Goal: Task Accomplishment & Management: Use online tool/utility

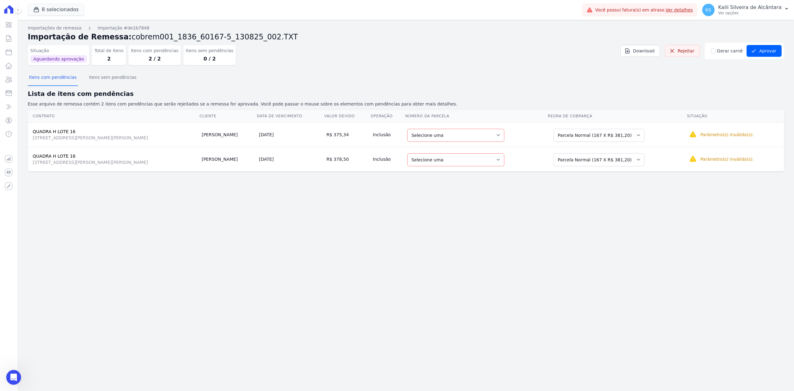
scroll to position [814, 0]
click at [744, 13] on p "Ver opções" at bounding box center [749, 13] width 63 height 5
click at [602, 30] on nav "Importações de remessa Importação #de1b7848" at bounding box center [406, 28] width 756 height 7
drag, startPoint x: 681, startPoint y: 50, endPoint x: 438, endPoint y: 50, distance: 242.4
click at [681, 50] on link "Rejeitar" at bounding box center [682, 51] width 35 height 12
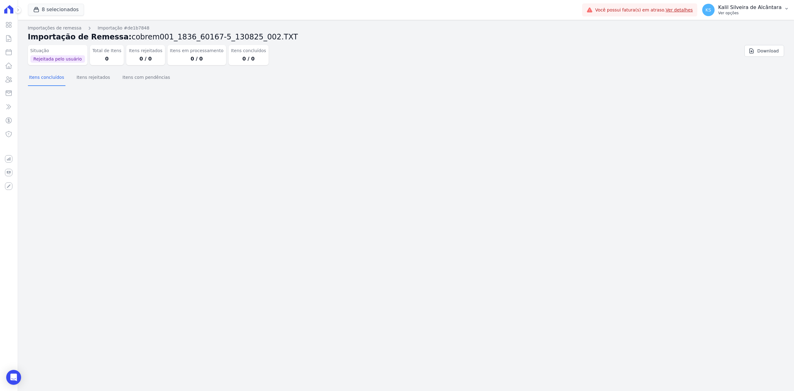
click at [748, 11] on p "Ver opções" at bounding box center [749, 13] width 63 height 5
click at [738, 55] on link "Importar remessas" at bounding box center [753, 54] width 79 height 11
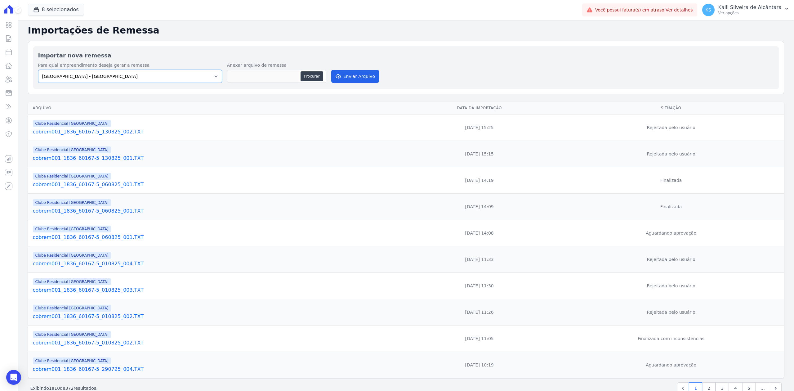
click at [218, 73] on select "Arty Park - Gravatai Arty Park - JPI Clube Residencial Saint Louis Park Poente …" at bounding box center [130, 76] width 184 height 13
select select "9faf743c-9acd-4b6b-9881-b5fc9395b26d"
click at [38, 70] on select "Arty Park - Gravatai Arty Park - JPI Clube Residencial Saint Louis Park Poente …" at bounding box center [130, 76] width 184 height 13
click at [304, 79] on button "Procurar" at bounding box center [311, 76] width 22 height 10
click at [309, 80] on button "Procurar" at bounding box center [311, 76] width 22 height 10
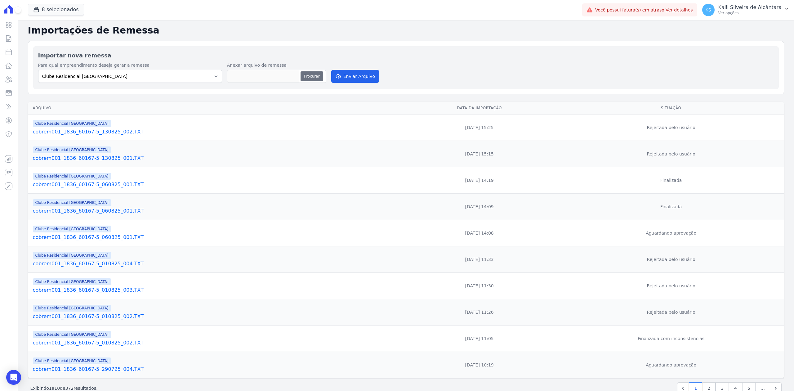
type input "cobrem001_1836_60167-5_130825_004.TXT"
click at [347, 77] on button "Enviar Arquivo" at bounding box center [355, 76] width 48 height 13
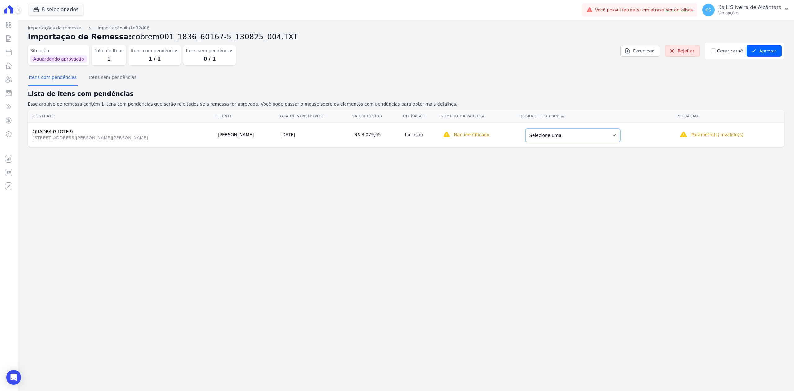
click at [592, 133] on select "Selecione uma Nova Parcela [GEOGRAPHIC_DATA] Avulsa Existente Parcela Normal (1…" at bounding box center [572, 135] width 95 height 13
click at [470, 136] on select "Selecione uma" at bounding box center [464, 135] width 49 height 13
click at [568, 139] on select "Selecione uma Nova Parcela [GEOGRAPHIC_DATA] Avulsa Existente Parcela Normal (1…" at bounding box center [573, 135] width 95 height 13
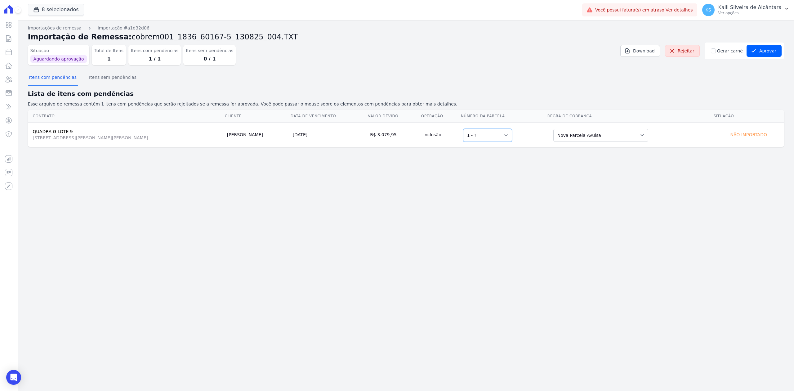
click at [485, 134] on select "Selecione uma 1 - ?" at bounding box center [487, 135] width 49 height 13
click at [517, 210] on div "Importações de remessa Importação #a1d32d06 Importação de Remessa: cobrem001_18…" at bounding box center [406, 205] width 776 height 371
click at [770, 46] on button "Aprovar" at bounding box center [763, 51] width 35 height 12
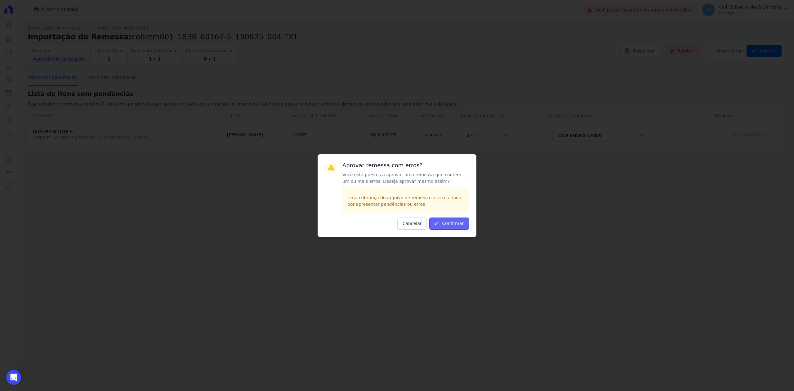
click at [461, 219] on button "Confirmar" at bounding box center [449, 223] width 40 height 12
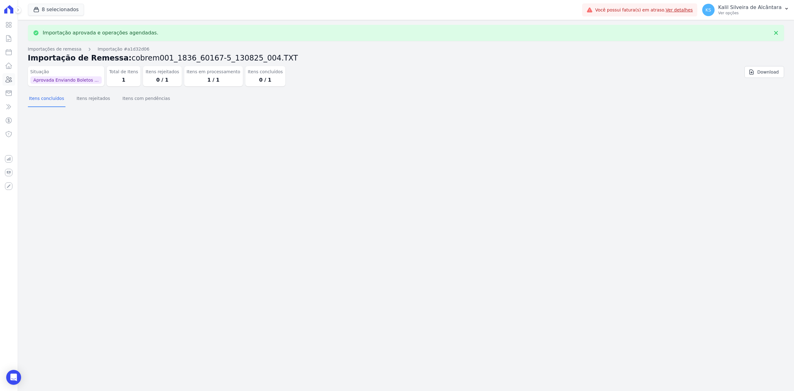
click at [13, 80] on link "Clientes" at bounding box center [8, 79] width 13 height 12
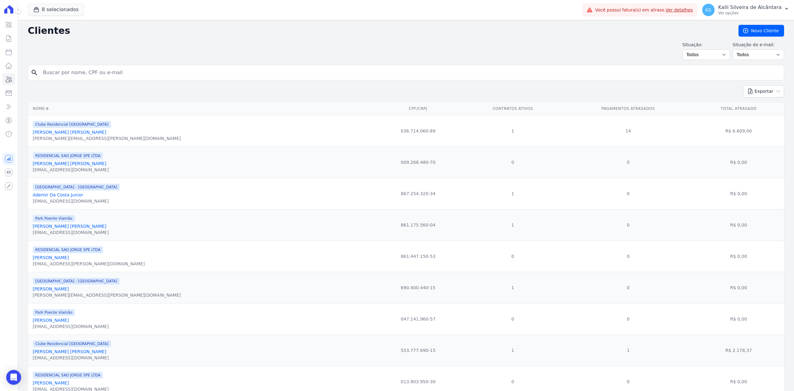
click at [86, 76] on input "search" at bounding box center [409, 72] width 741 height 12
type input "[PERSON_NAME] DOS [PERSON_NAME]"
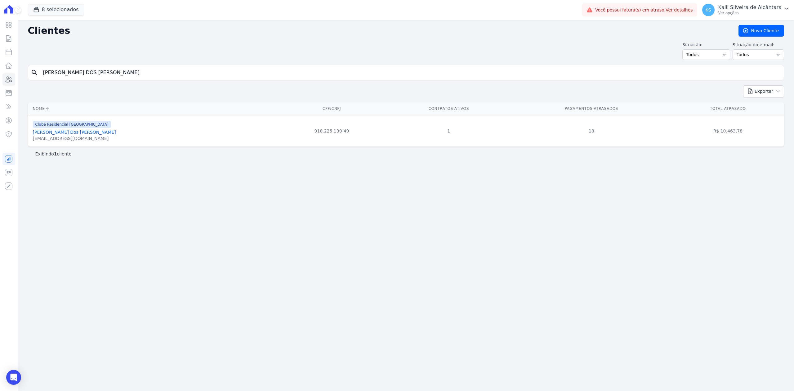
click at [75, 134] on link "[PERSON_NAME] Dos [PERSON_NAME]" at bounding box center [74, 132] width 83 height 5
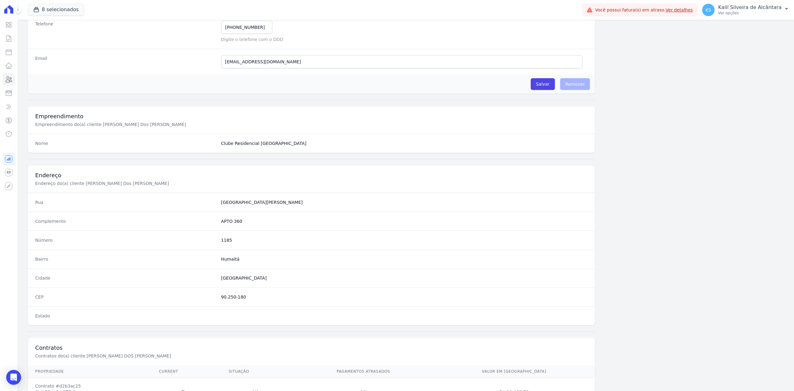
scroll to position [192, 0]
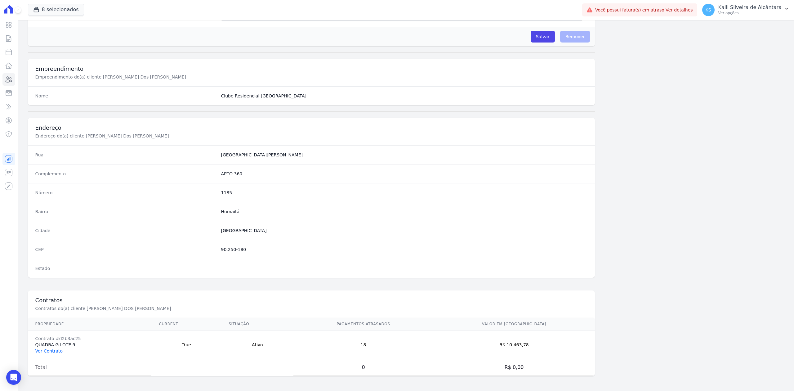
click at [57, 348] on link "Ver Contrato" at bounding box center [48, 350] width 27 height 5
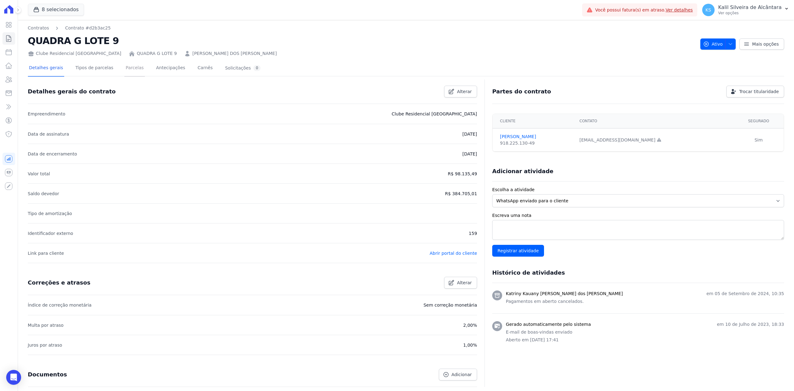
click at [134, 71] on link "Parcelas" at bounding box center [134, 68] width 20 height 16
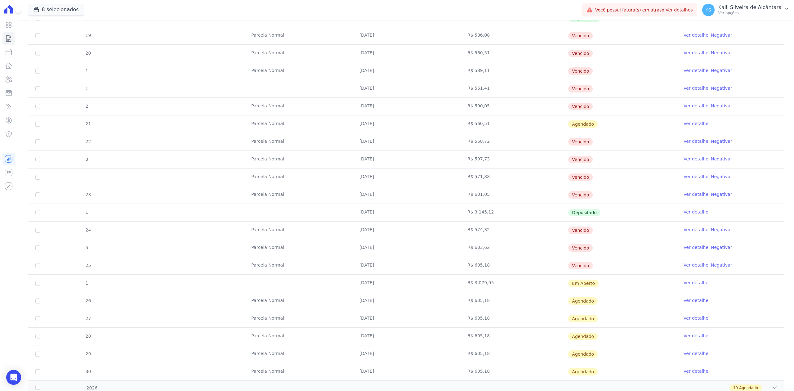
scroll to position [165, 0]
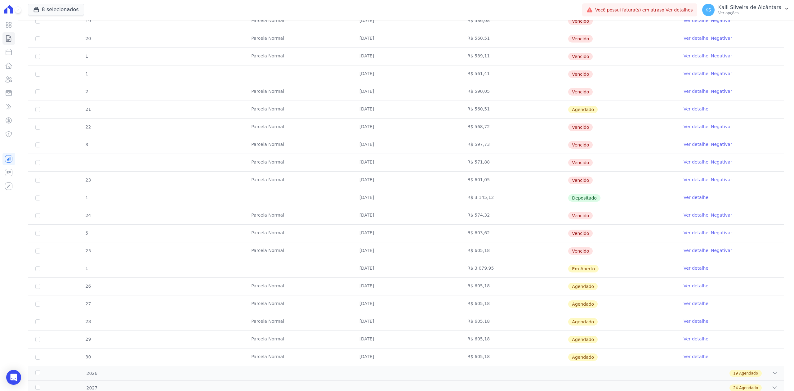
click at [685, 268] on link "Ver detalhe" at bounding box center [695, 268] width 25 height 6
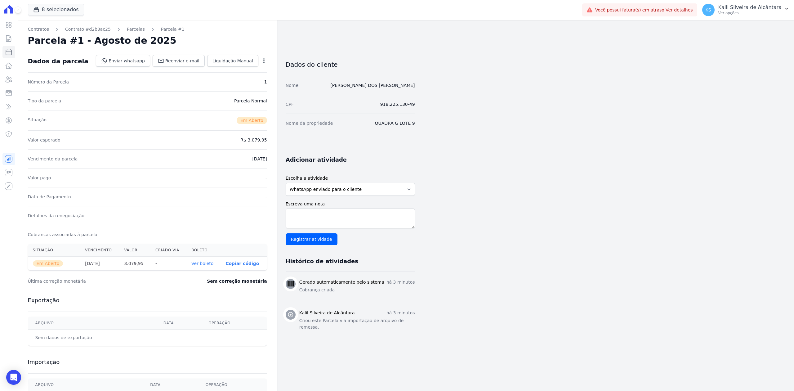
click at [210, 266] on link "Ver boleto" at bounding box center [202, 263] width 22 height 5
click at [578, 72] on div "Contratos Contrato #d2b3ac25 [GEOGRAPHIC_DATA] Parcela #1 Parcela #1 - Agosto d…" at bounding box center [401, 220] width 766 height 400
click at [595, 125] on div "Contratos Contrato #d2b3ac25 [GEOGRAPHIC_DATA] Parcela #1 Parcela #1 - Agosto d…" at bounding box center [401, 220] width 766 height 400
